Goal: Find specific fact: Find specific fact

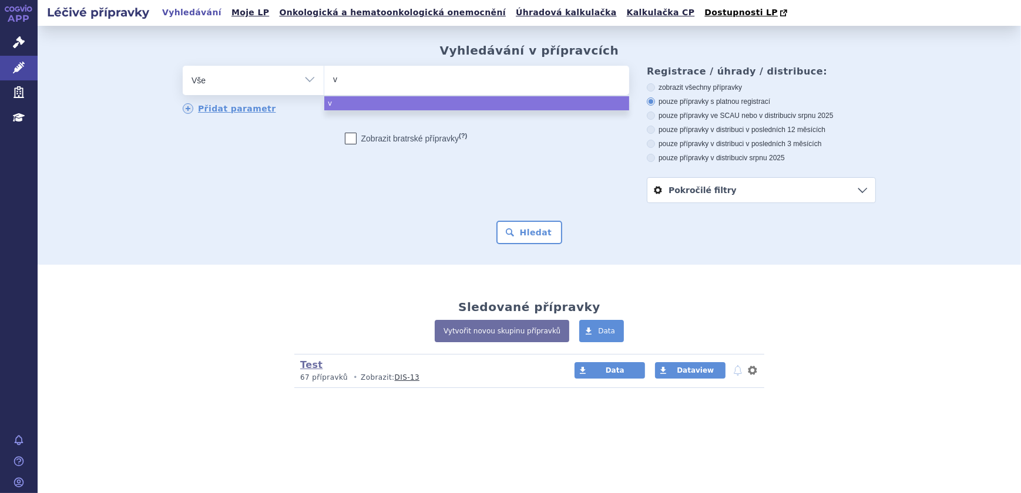
type input "va"
type input "van"
type input "vanc"
type input "vancom"
type input "vancomy"
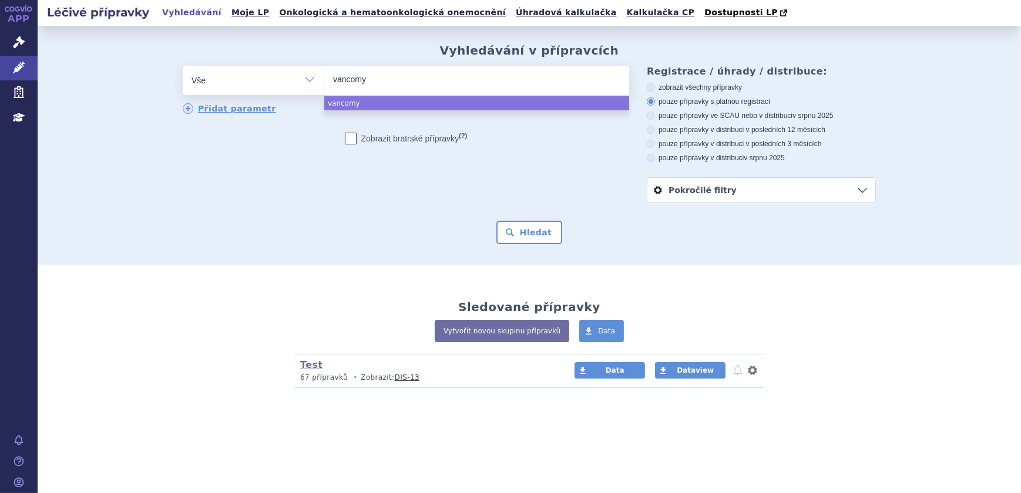
type input "vancomyc"
type input "vancomyci"
type input "vancomycin"
select select "vancomycin"
click at [530, 237] on button "Hledat" at bounding box center [529, 232] width 66 height 23
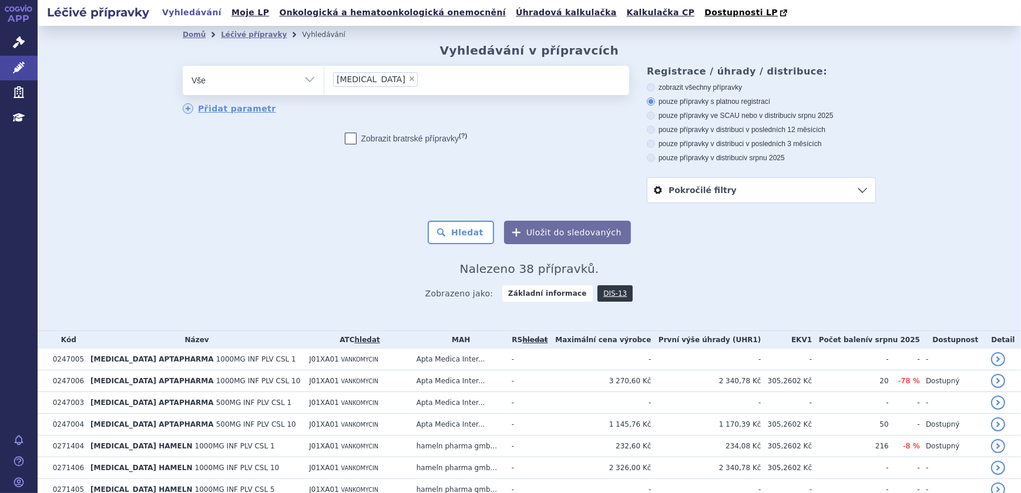
click at [408, 82] on span "×" at bounding box center [411, 78] width 7 height 7
click at [324, 82] on select "vancomycin" at bounding box center [324, 79] width 1 height 29
select select
click at [388, 69] on ul at bounding box center [476, 78] width 305 height 25
click at [324, 69] on select "vancomycin" at bounding box center [324, 79] width 1 height 29
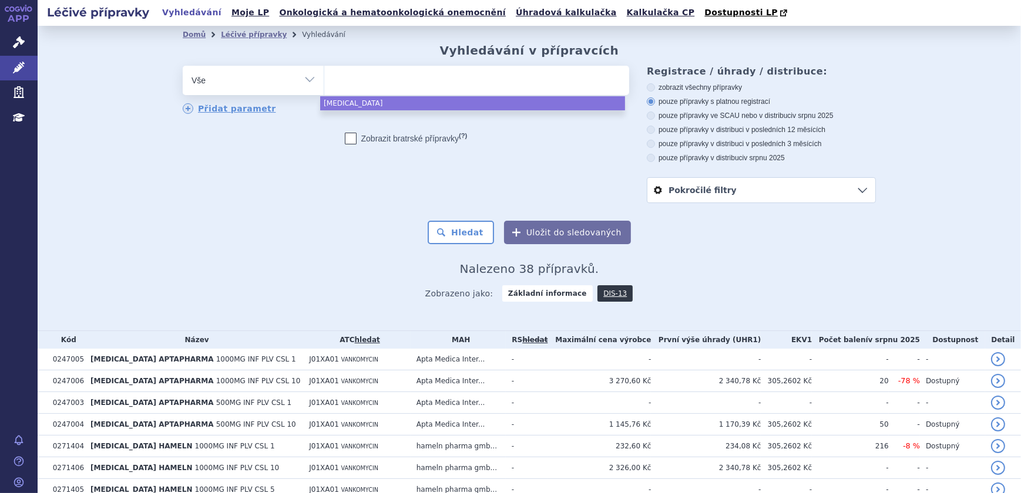
paste input "[MEDICAL_DATA] HAMELN"
type input "[MEDICAL_DATA] HAMELN"
select select "[MEDICAL_DATA] HAMELN"
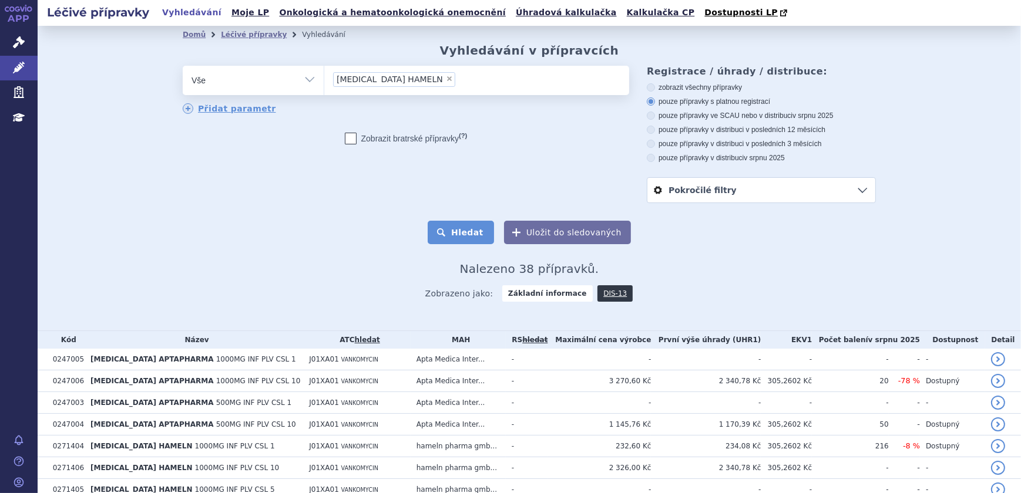
click at [473, 241] on button "Hledat" at bounding box center [461, 232] width 66 height 23
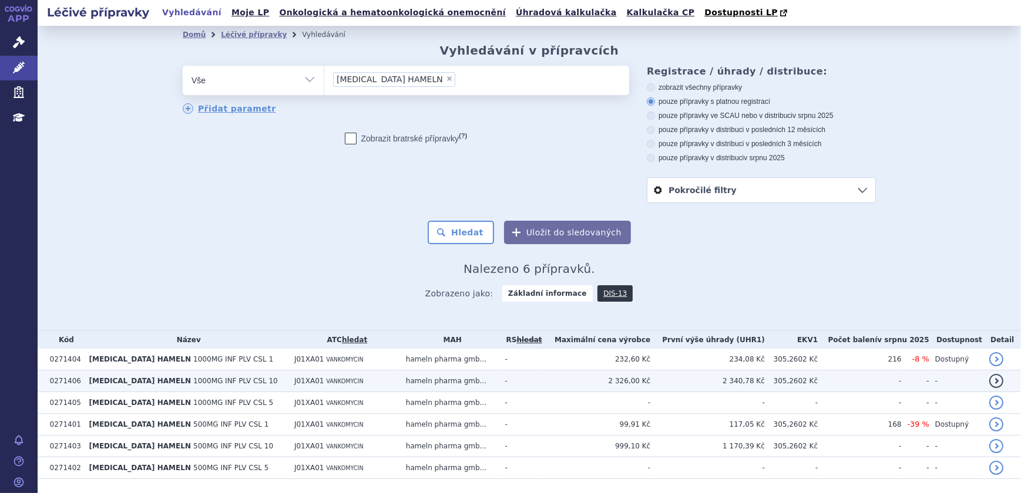
click at [307, 383] on span "J01XA01" at bounding box center [309, 381] width 30 height 8
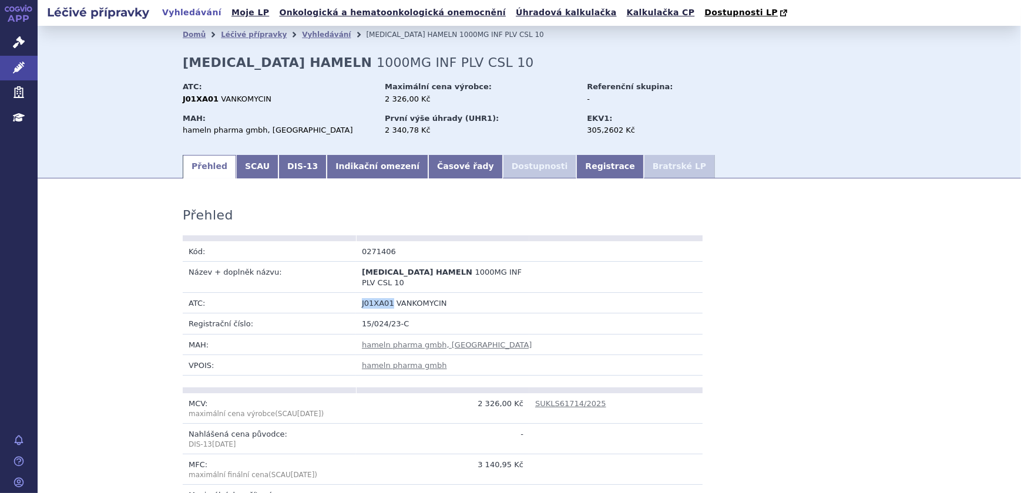
drag, startPoint x: 386, startPoint y: 304, endPoint x: 358, endPoint y: 303, distance: 28.2
click at [362, 303] on span "J01XA01" at bounding box center [378, 303] width 32 height 9
copy span "J01XA01"
